Goal: Task Accomplishment & Management: Manage account settings

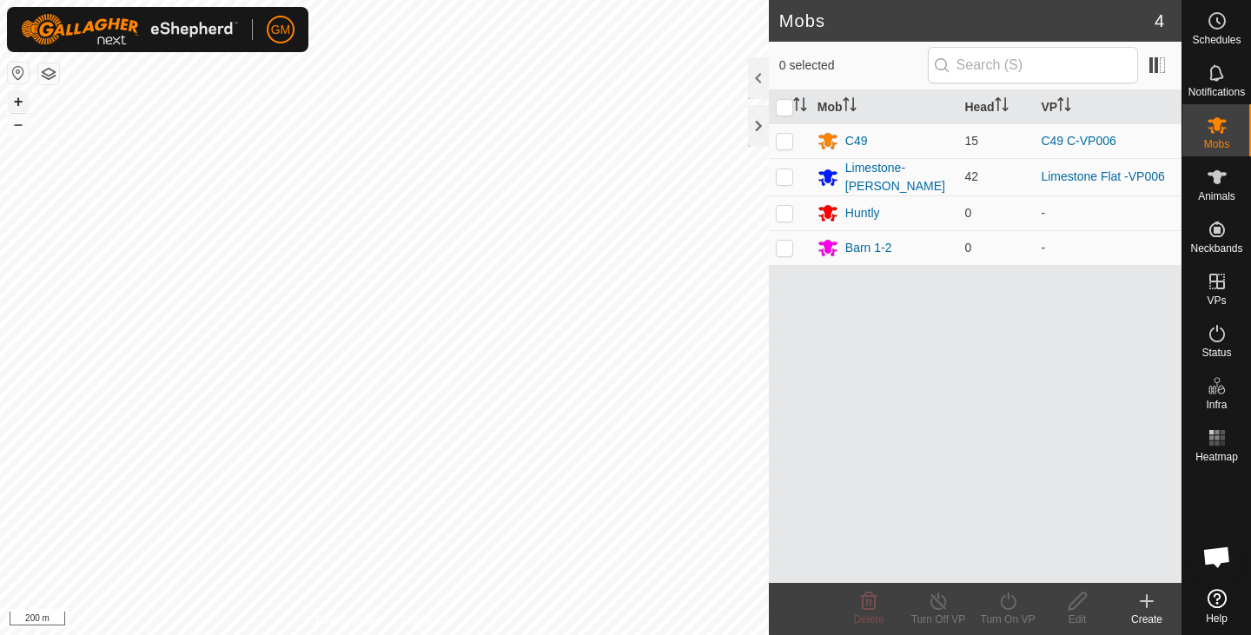
click at [19, 98] on button "+" at bounding box center [18, 101] width 21 height 21
click at [17, 104] on button "+" at bounding box center [18, 101] width 21 height 21
click at [15, 129] on button "–" at bounding box center [18, 124] width 21 height 21
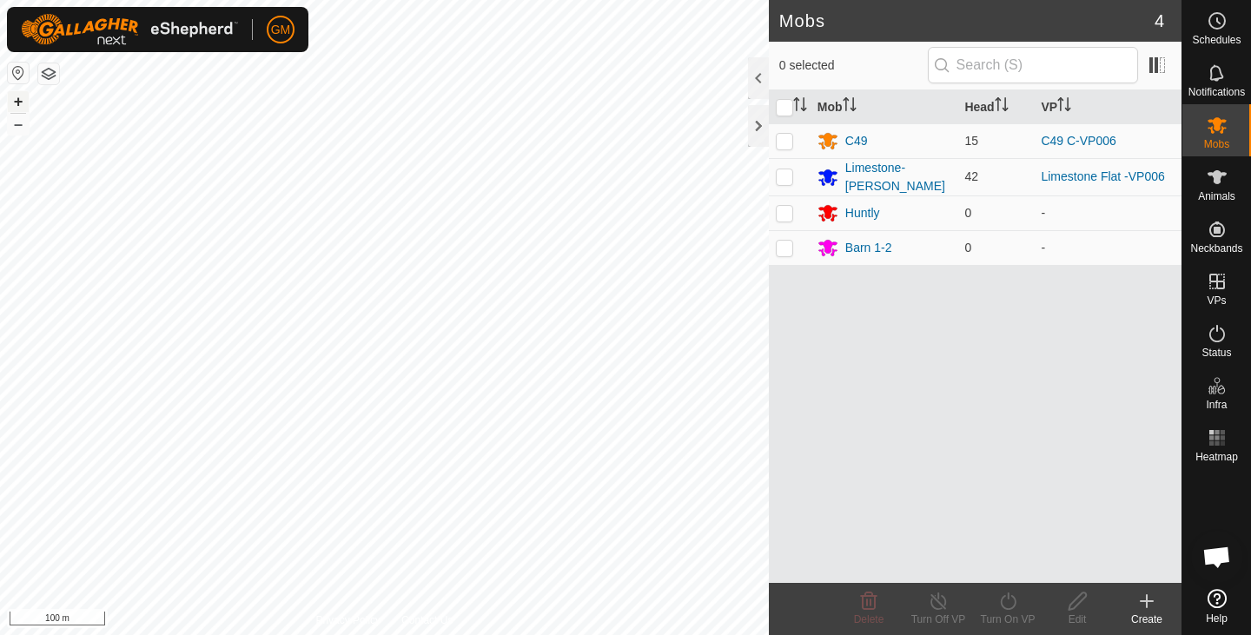
click at [23, 99] on button "+" at bounding box center [18, 101] width 21 height 21
click at [848, 139] on div "C49" at bounding box center [856, 141] width 23 height 18
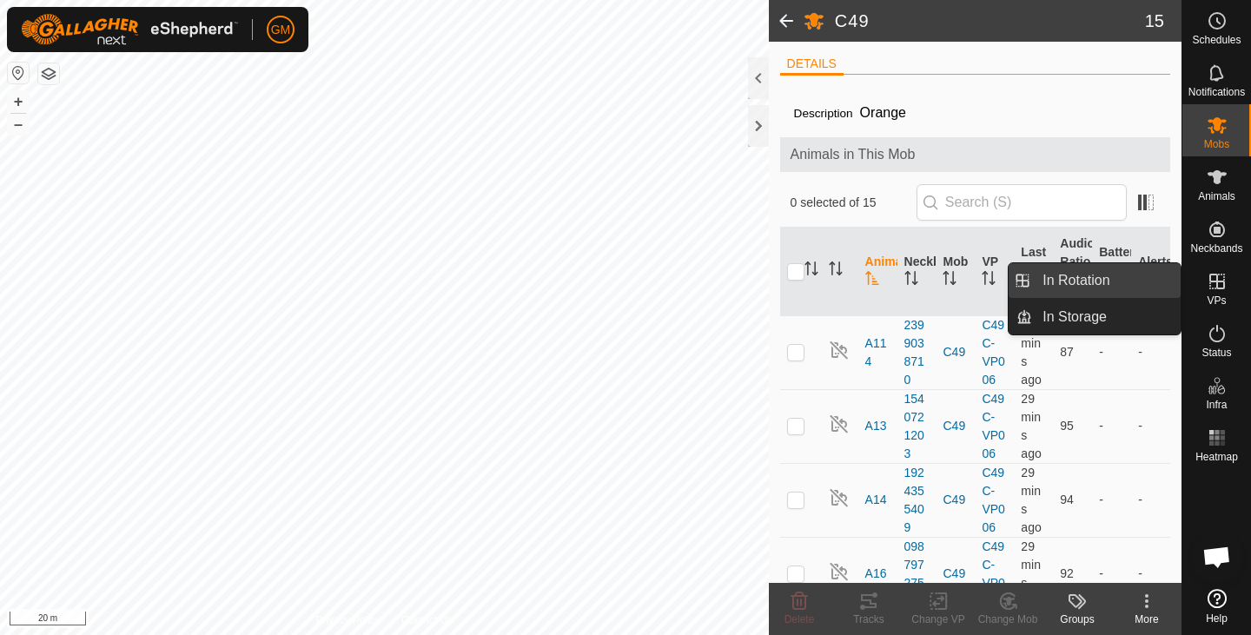
click at [1106, 279] on link "In Rotation" at bounding box center [1106, 280] width 149 height 35
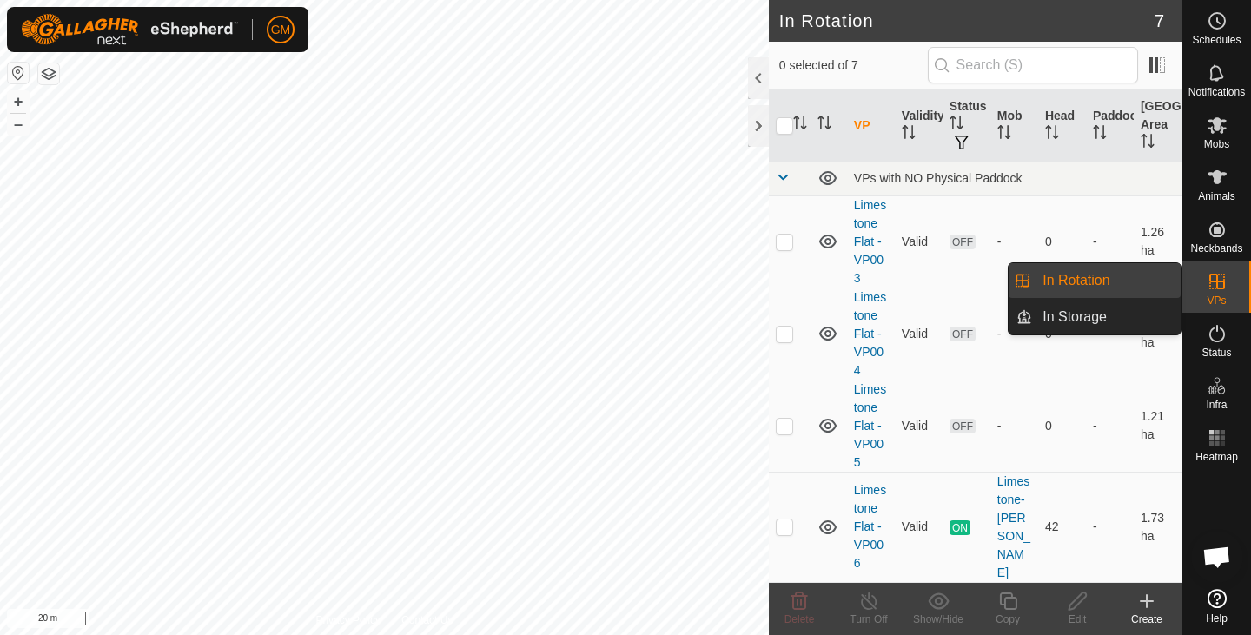
click at [1073, 280] on link "In Rotation" at bounding box center [1106, 280] width 149 height 35
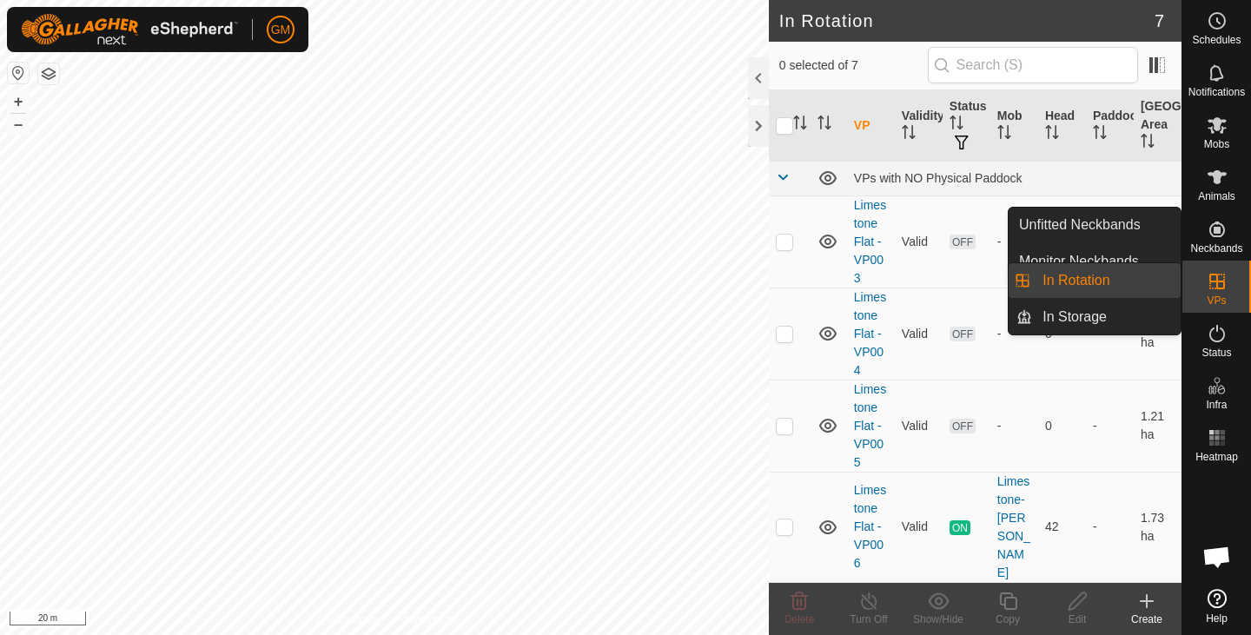
click at [1055, 284] on link "In Rotation" at bounding box center [1106, 280] width 149 height 35
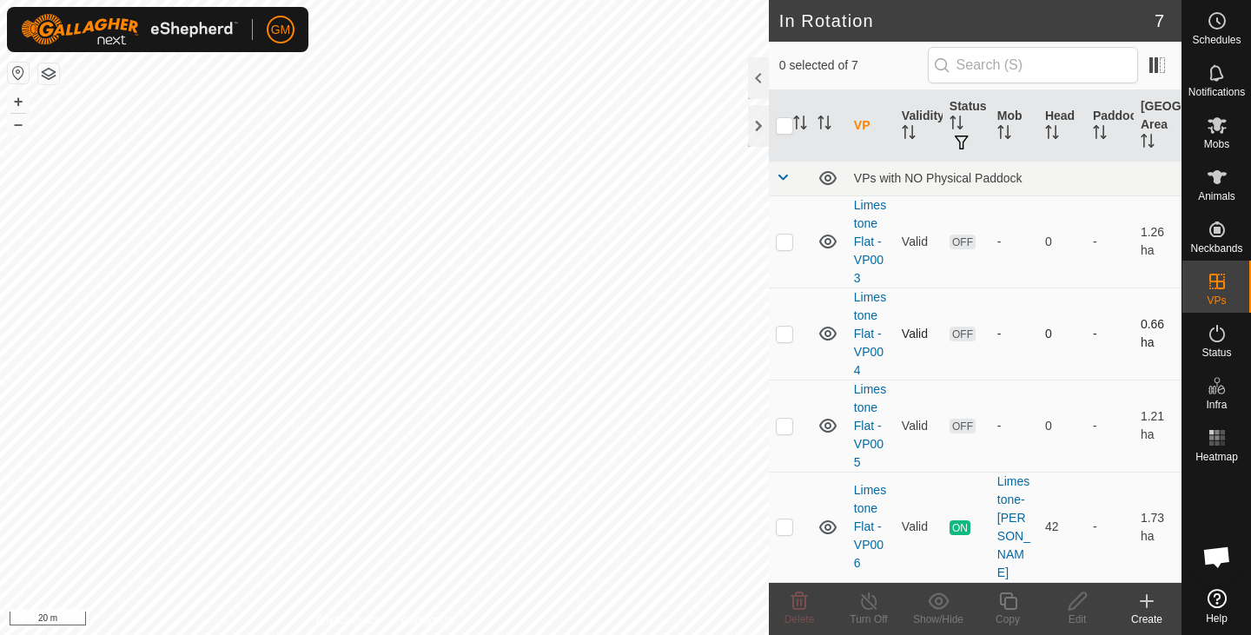
checkbox input "true"
click at [1011, 603] on icon at bounding box center [1008, 601] width 22 height 21
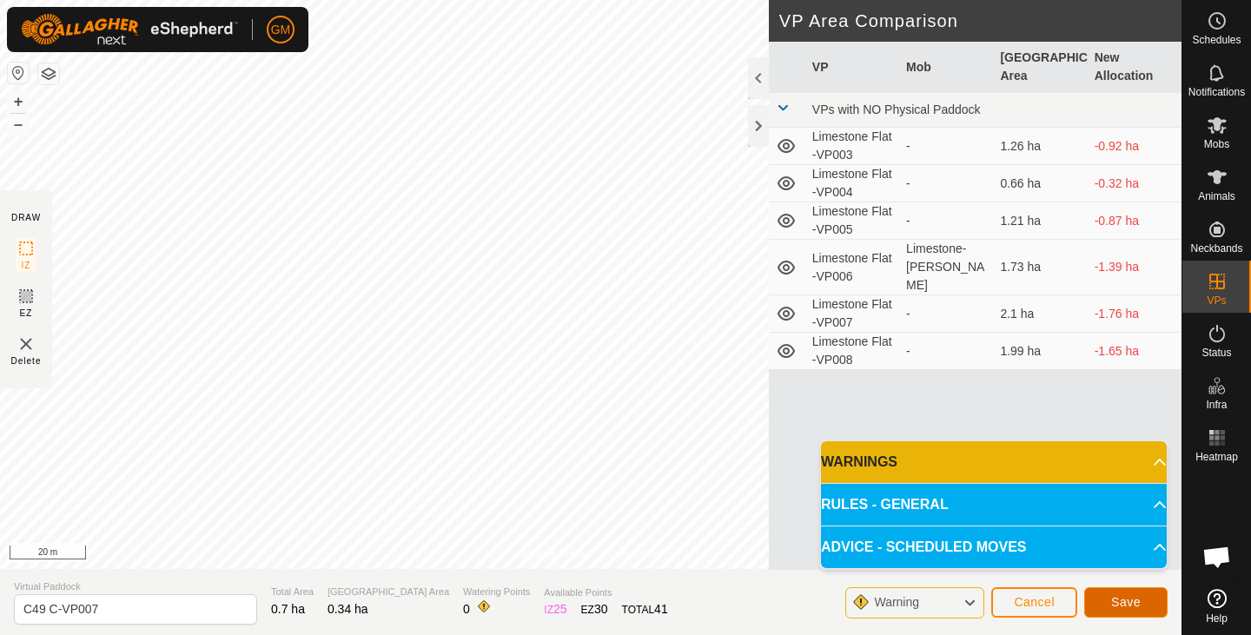
click at [1116, 598] on span "Save" at bounding box center [1126, 602] width 30 height 14
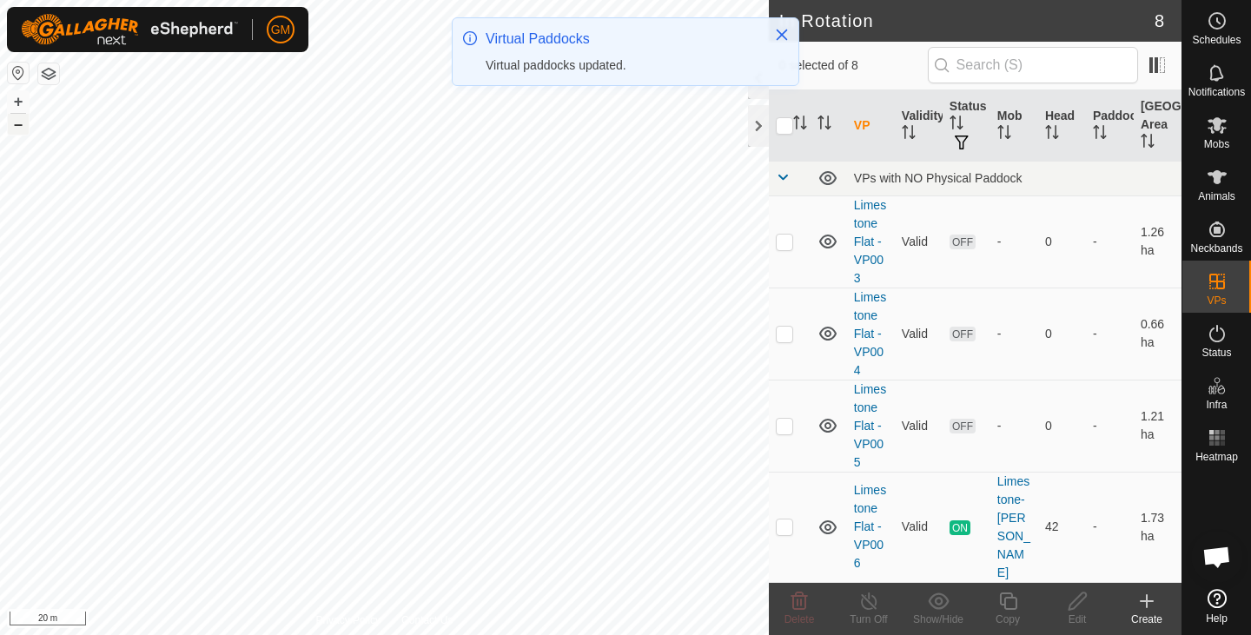
click at [17, 124] on button "–" at bounding box center [18, 124] width 21 height 21
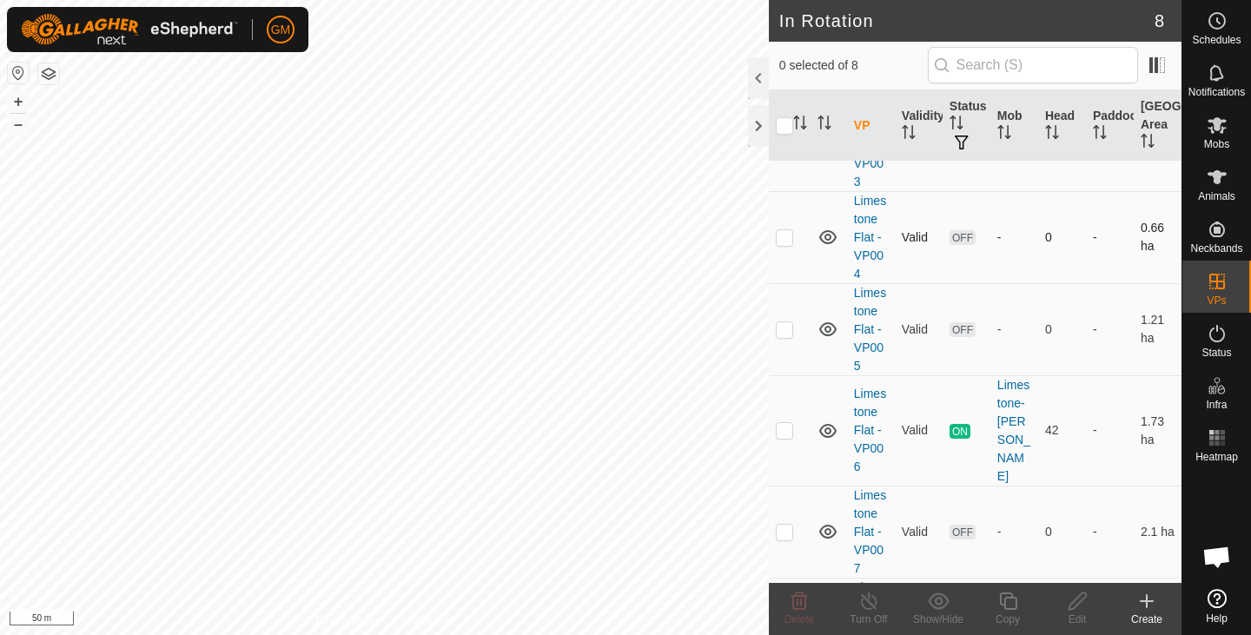
scroll to position [95, 0]
checkbox input "true"
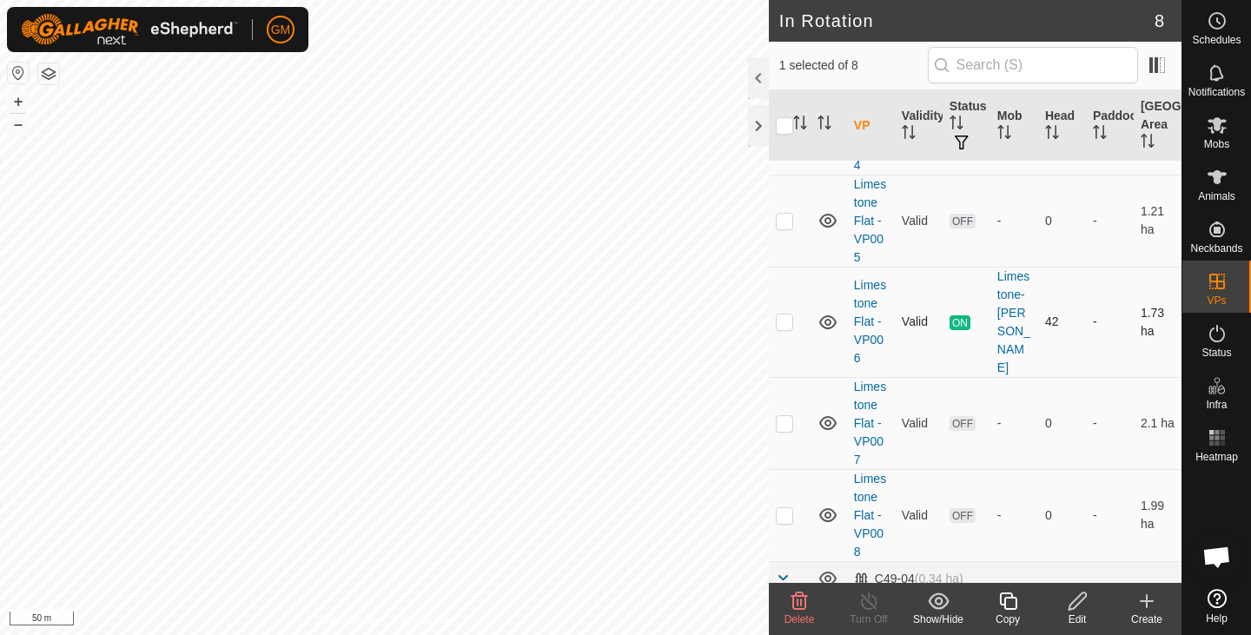
scroll to position [383, 0]
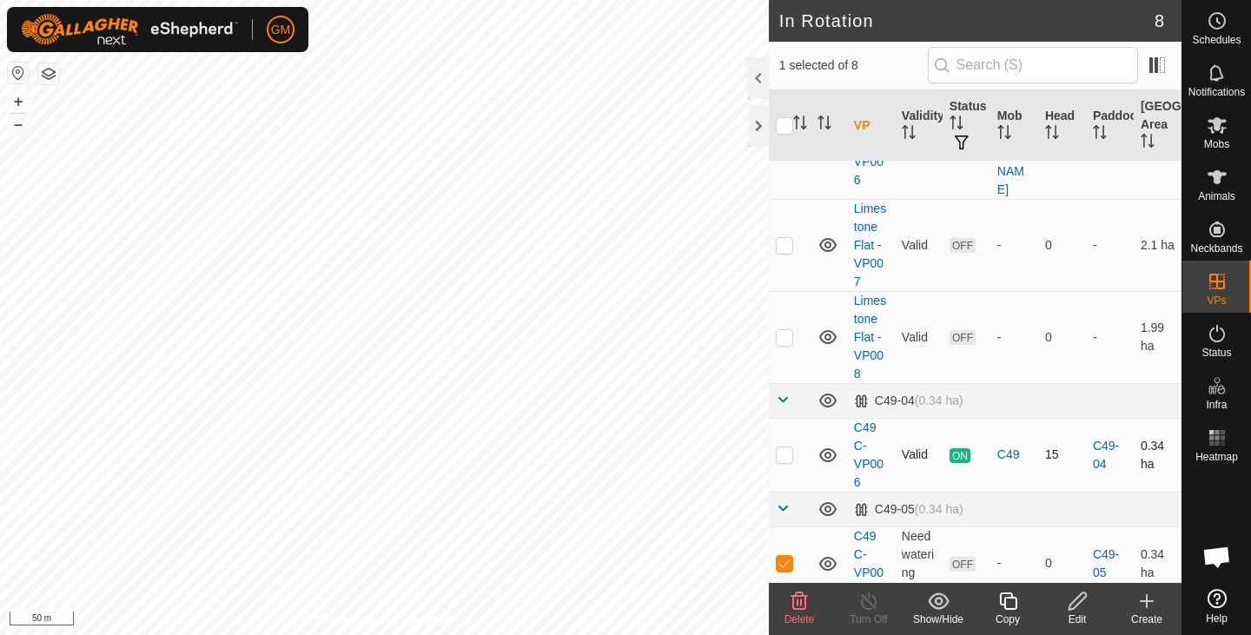
checkbox input "true"
checkbox input "false"
checkbox input "true"
click at [1223, 22] on circle at bounding box center [1217, 21] width 16 height 16
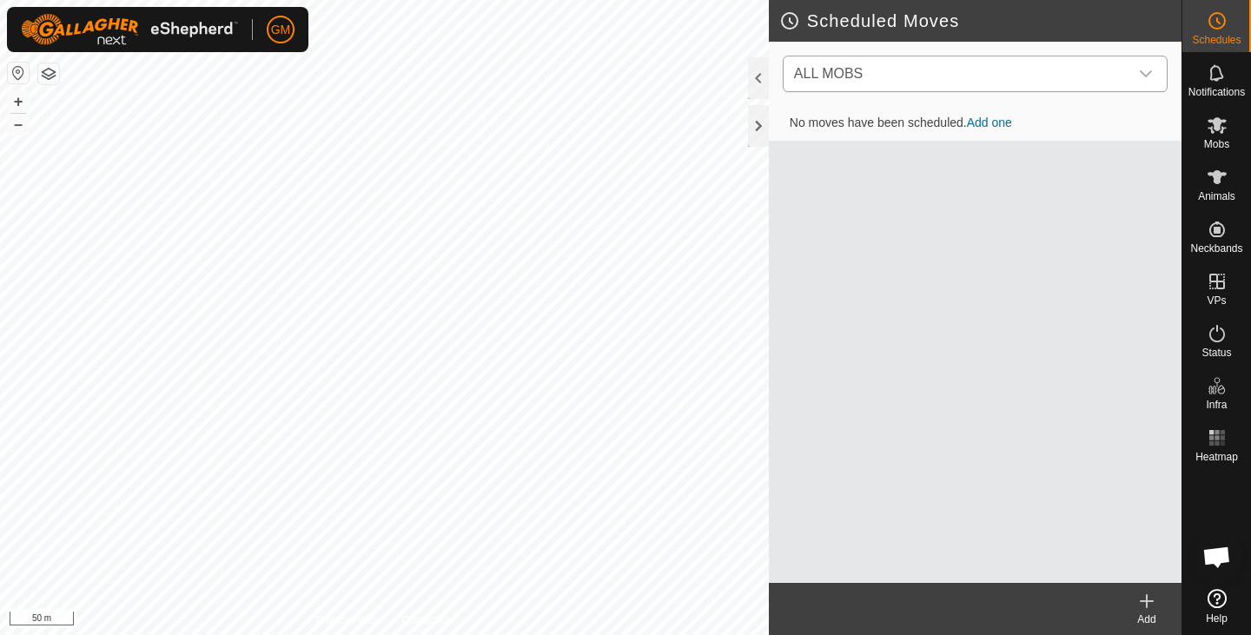
click at [1148, 70] on icon "dropdown trigger" at bounding box center [1146, 74] width 14 height 14
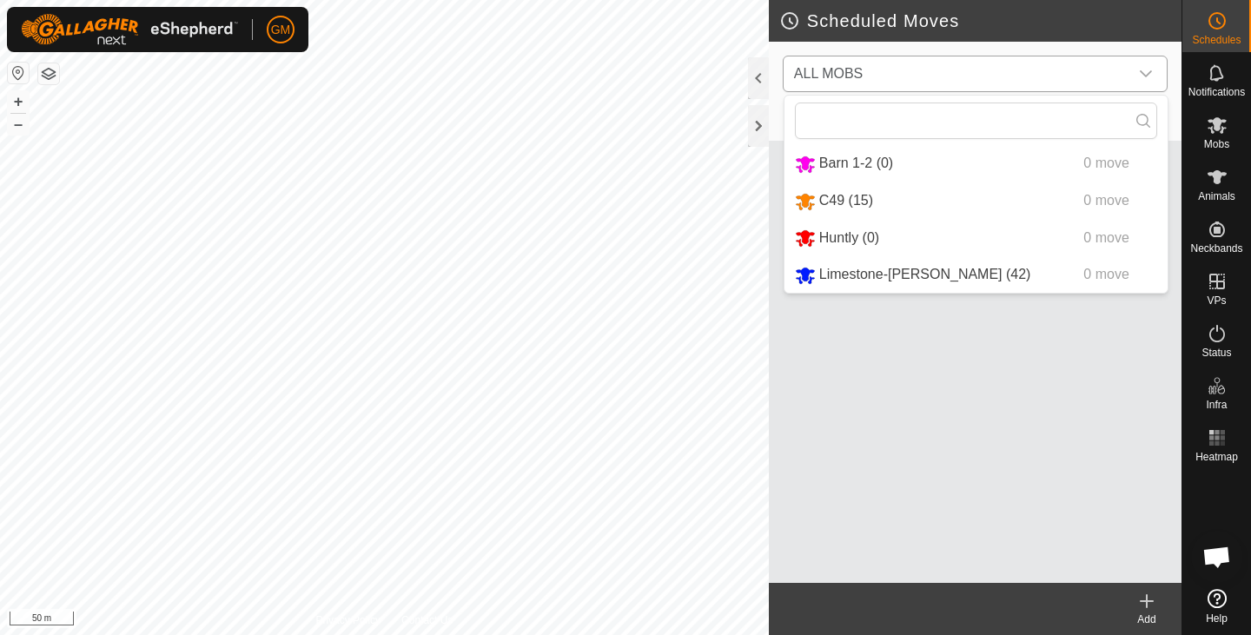
click at [937, 209] on li "C49 (15) 0 move" at bounding box center [975, 201] width 383 height 36
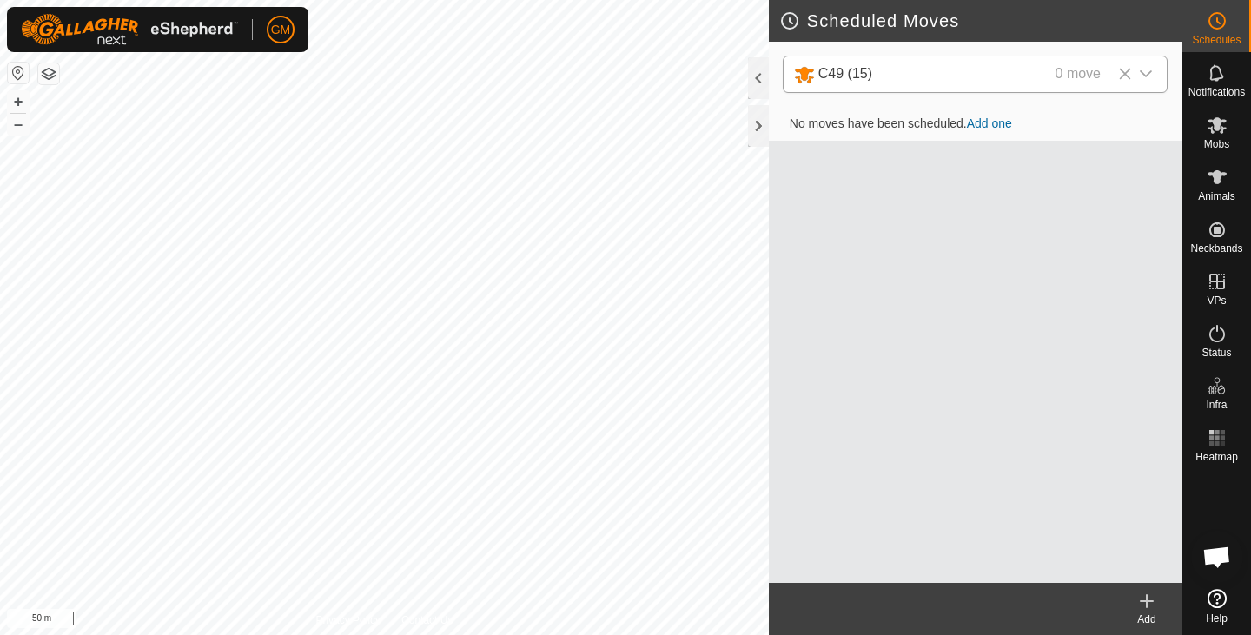
click at [1149, 72] on icon "dropdown trigger" at bounding box center [1146, 74] width 14 height 14
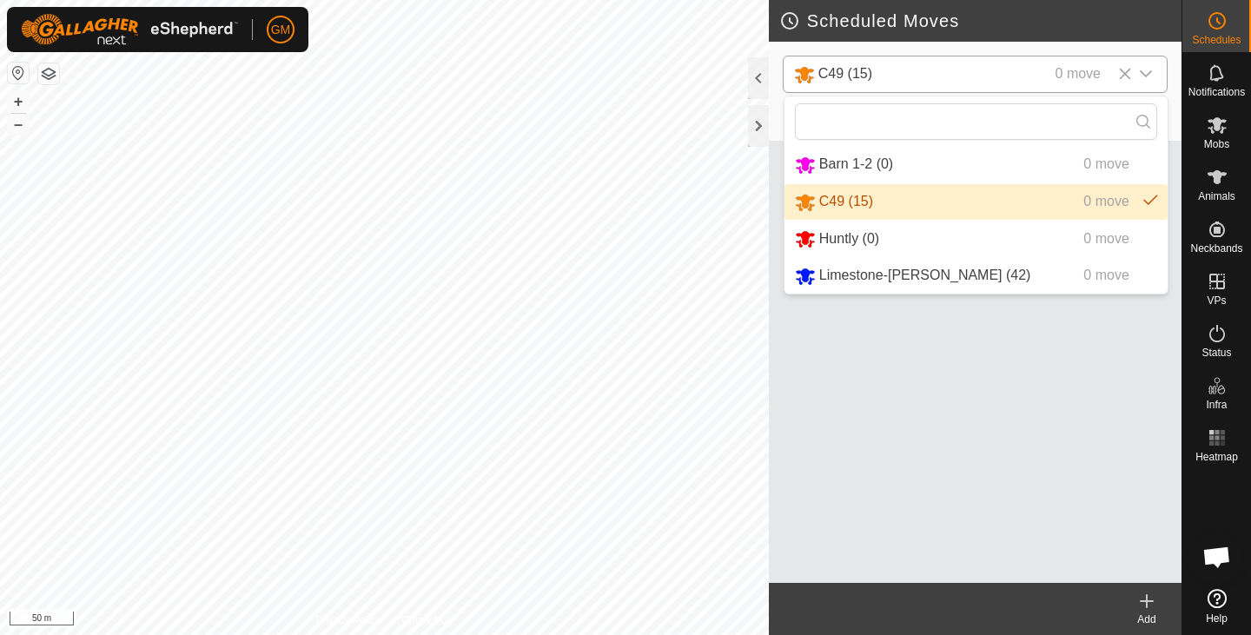
click at [1149, 72] on icon "dropdown trigger" at bounding box center [1146, 74] width 14 height 14
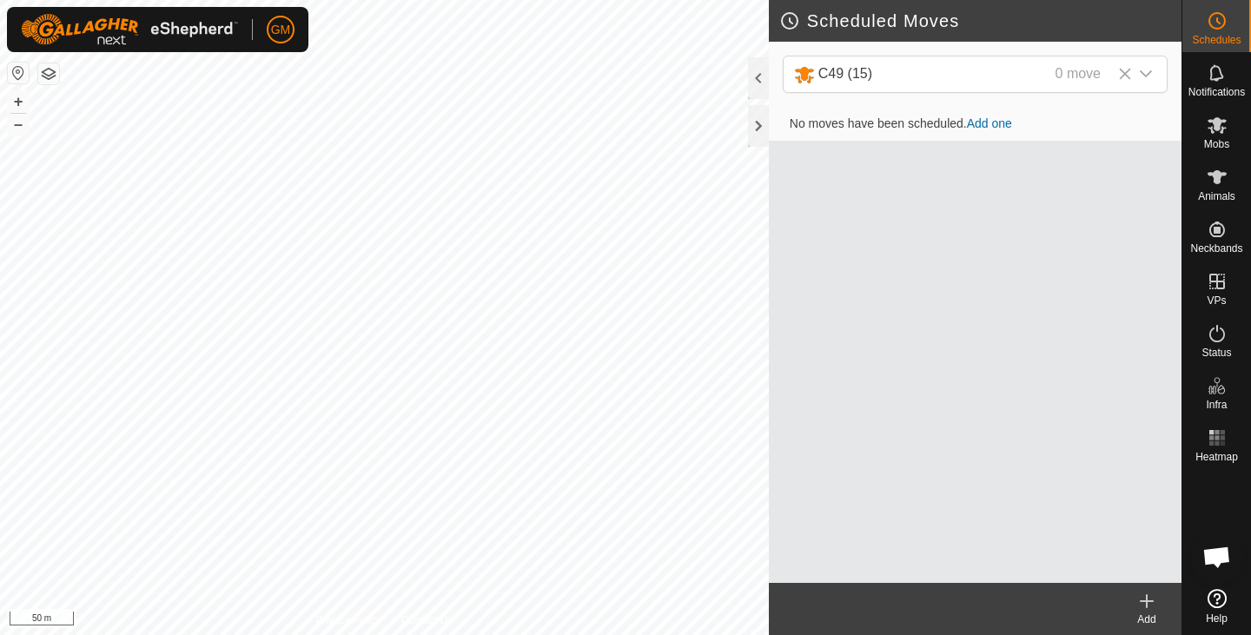
click at [996, 122] on link "Add one" at bounding box center [989, 123] width 45 height 14
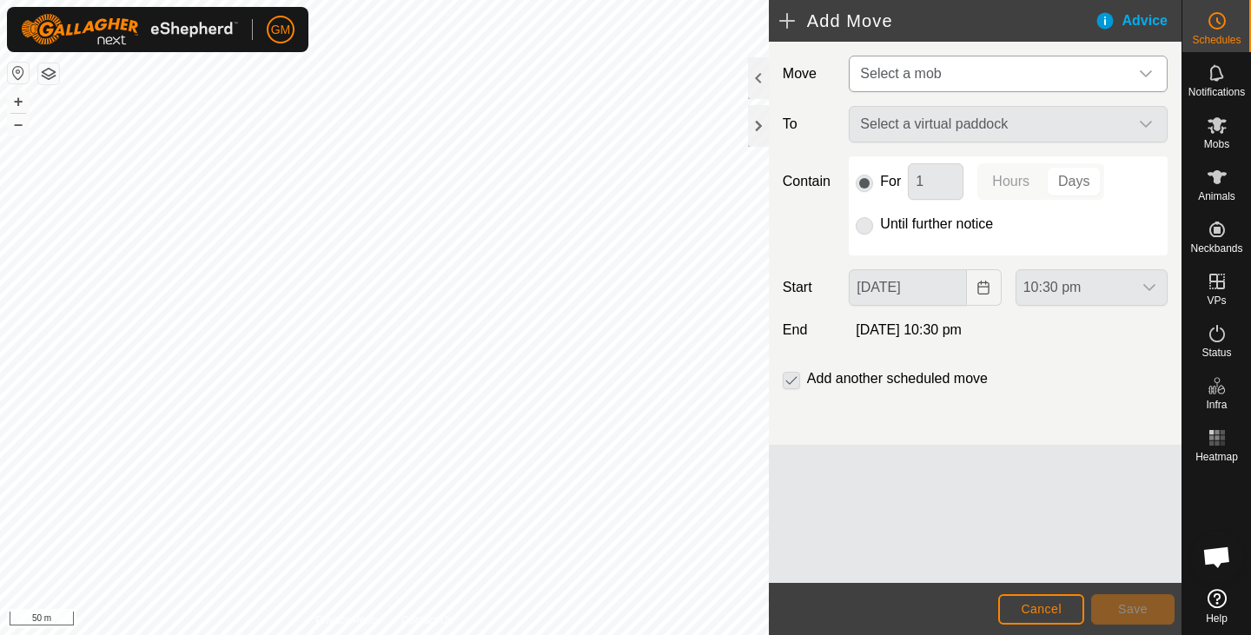
click at [1147, 74] on icon "dropdown trigger" at bounding box center [1146, 73] width 12 height 7
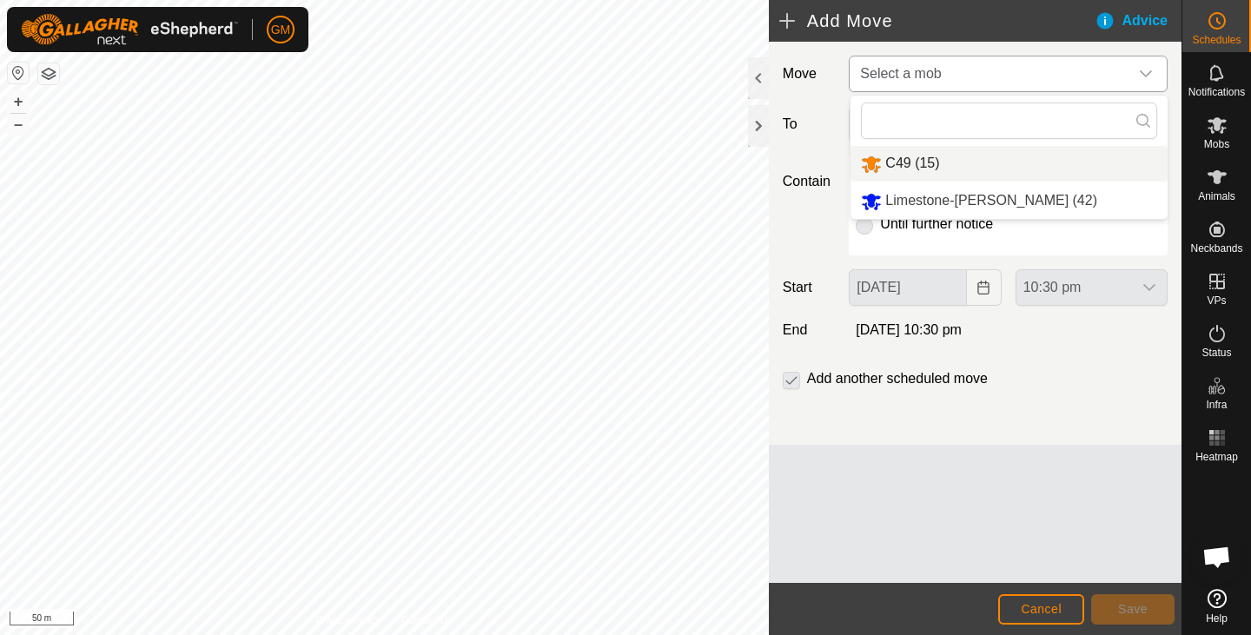
click at [918, 166] on li "C49 (15)" at bounding box center [1008, 164] width 317 height 36
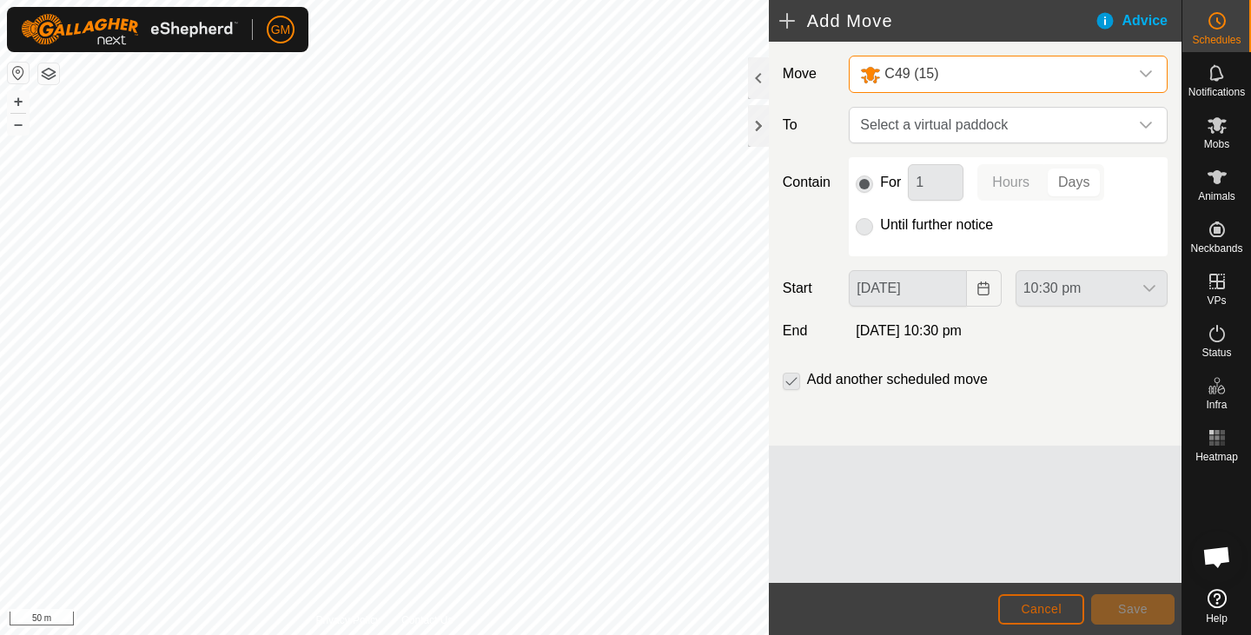
click at [1030, 602] on span "Cancel" at bounding box center [1041, 609] width 41 height 14
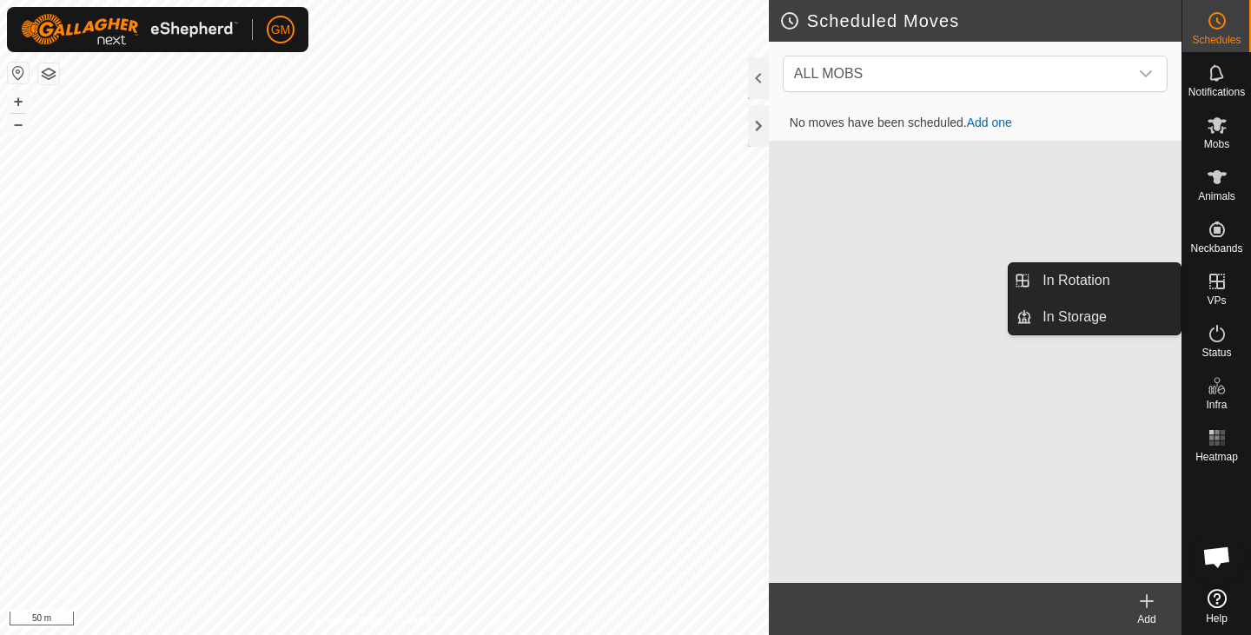
click at [1211, 287] on icon at bounding box center [1217, 281] width 21 height 21
click at [1103, 277] on link "In Rotation" at bounding box center [1106, 280] width 149 height 35
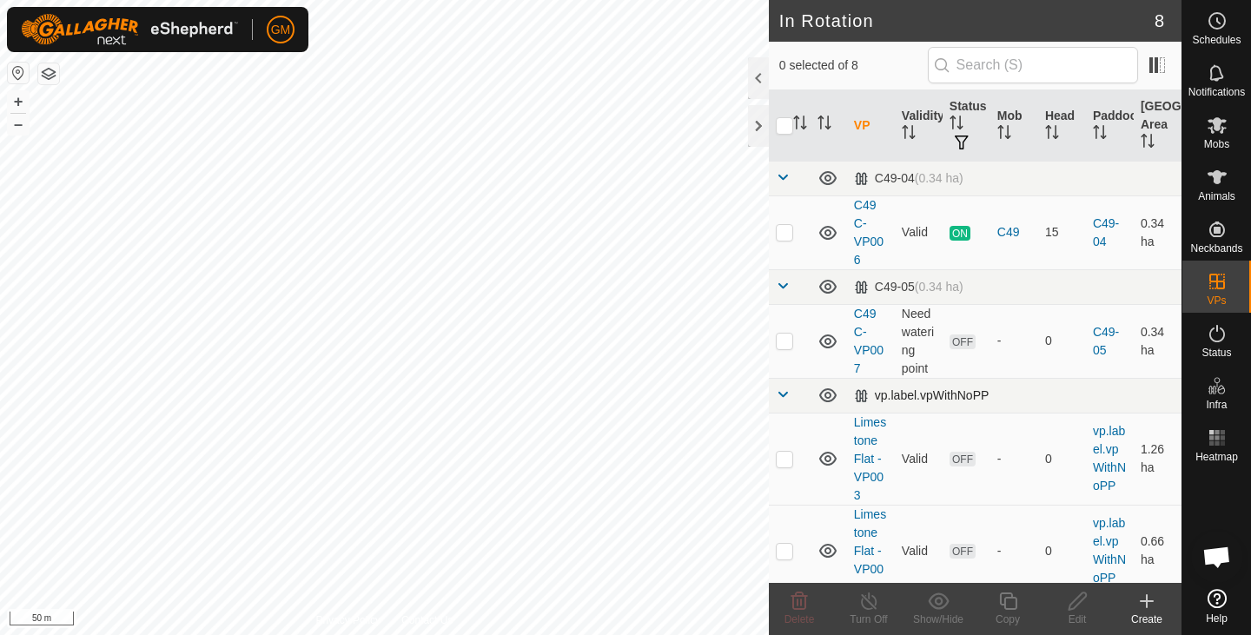
checkbox input "true"
click at [1075, 607] on icon at bounding box center [1078, 601] width 22 height 21
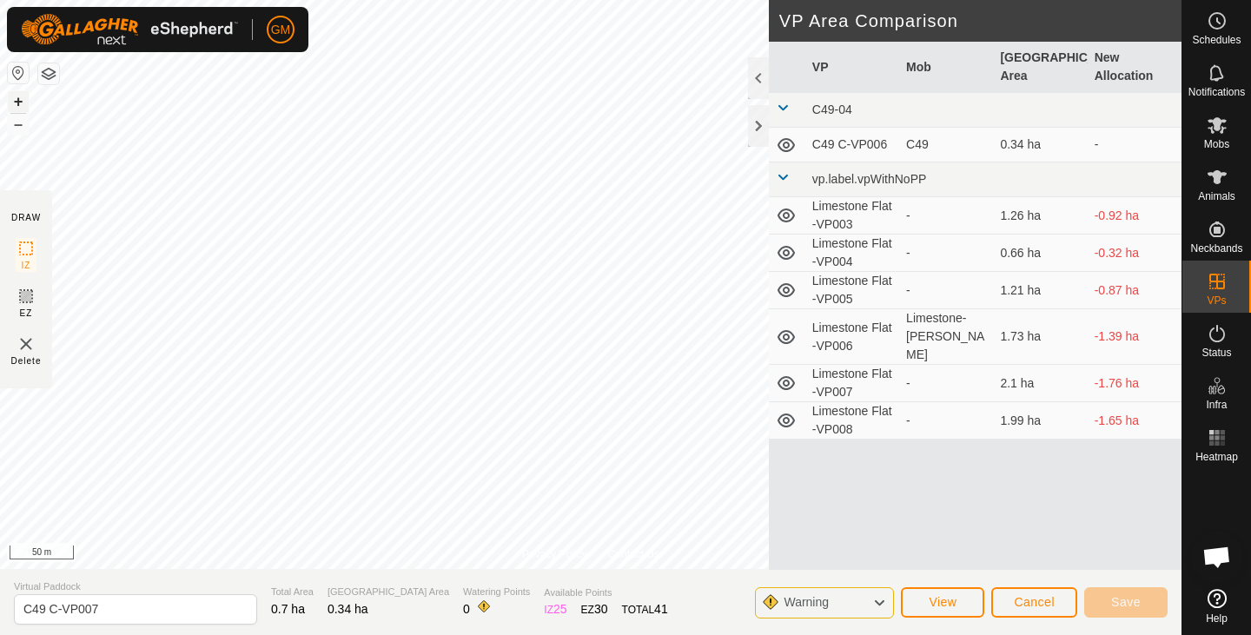
click at [19, 104] on button "+" at bounding box center [18, 101] width 21 height 21
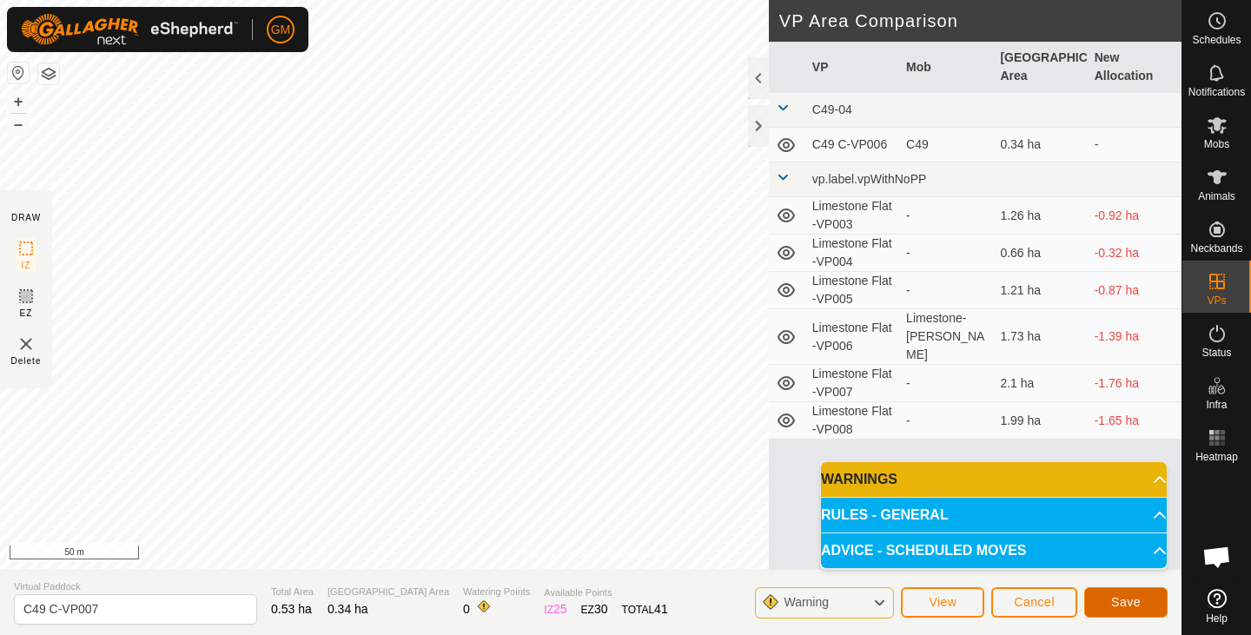
click at [1109, 596] on button "Save" at bounding box center [1125, 602] width 83 height 30
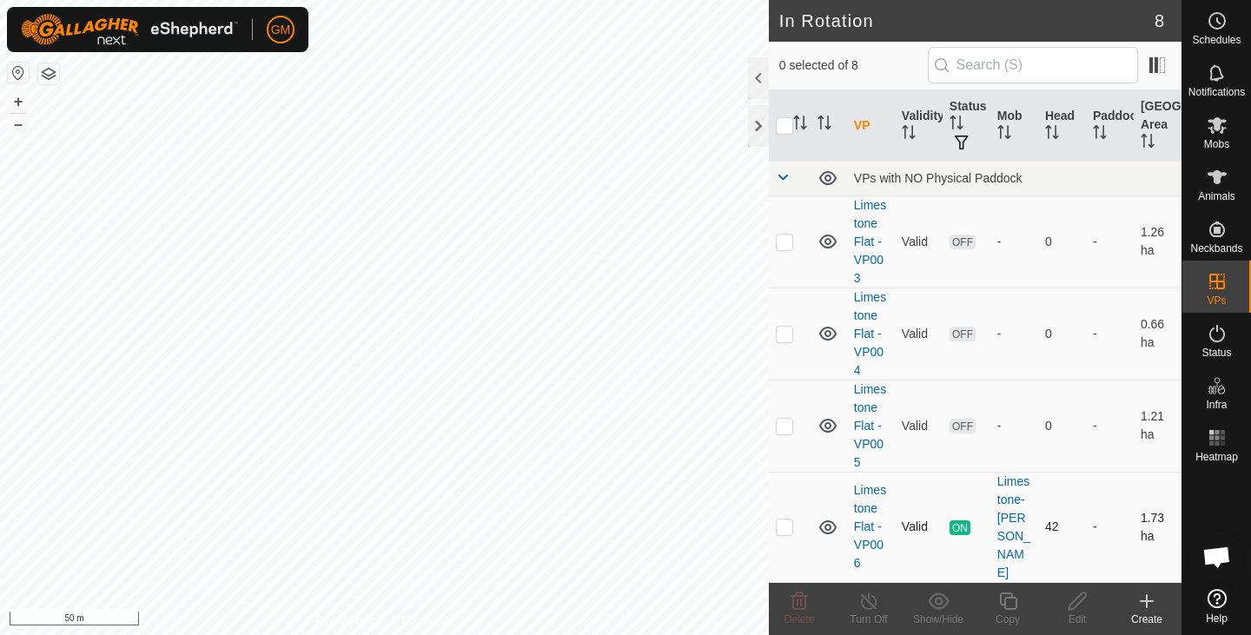
checkbox input "true"
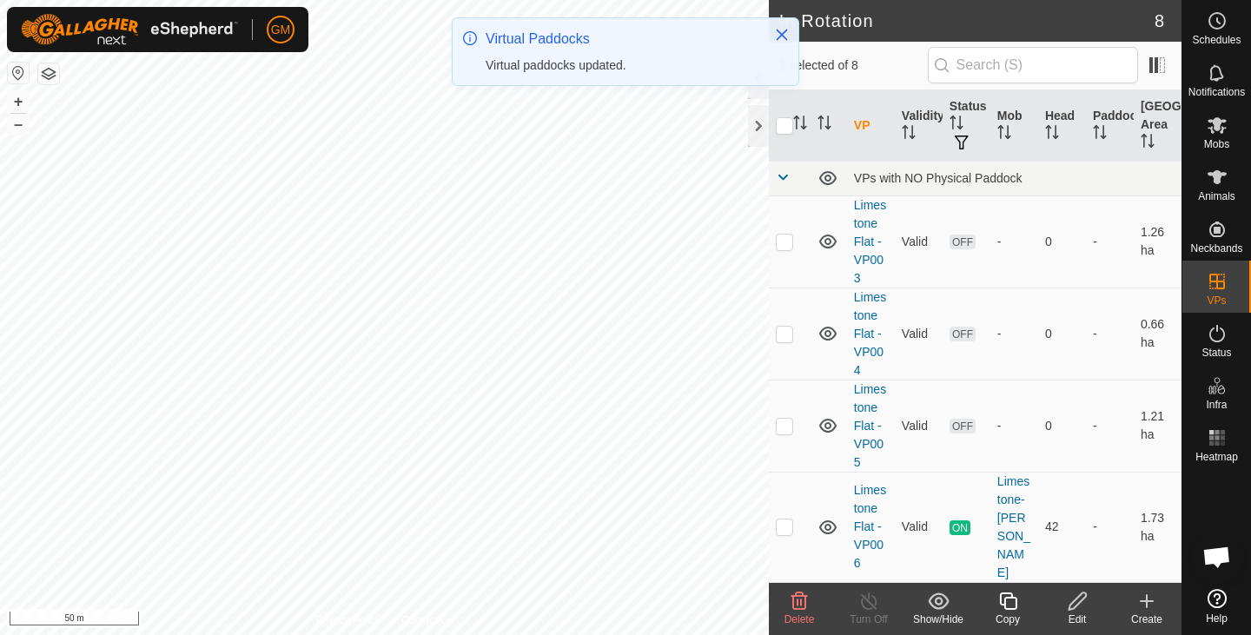
click at [1077, 602] on icon at bounding box center [1078, 601] width 22 height 21
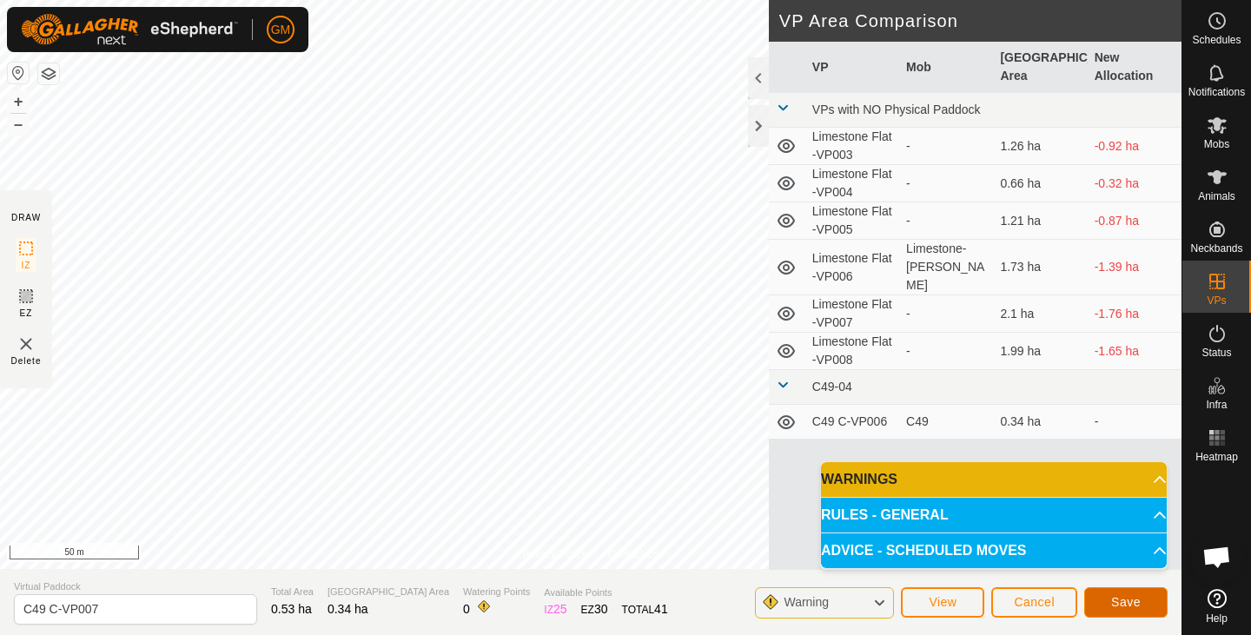
click at [1129, 604] on span "Save" at bounding box center [1126, 602] width 30 height 14
